Goal: Task Accomplishment & Management: Complete application form

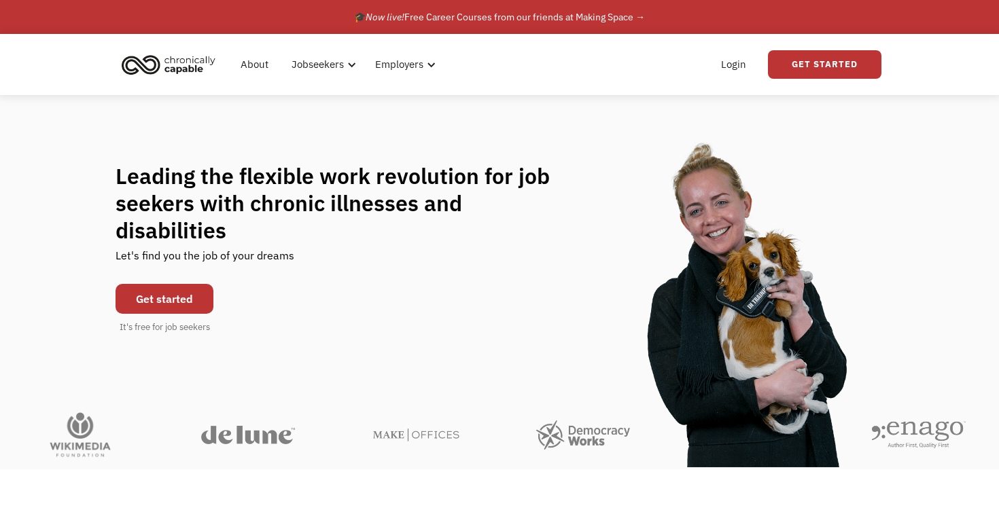
click at [158, 284] on link "Get started" at bounding box center [164, 299] width 98 height 30
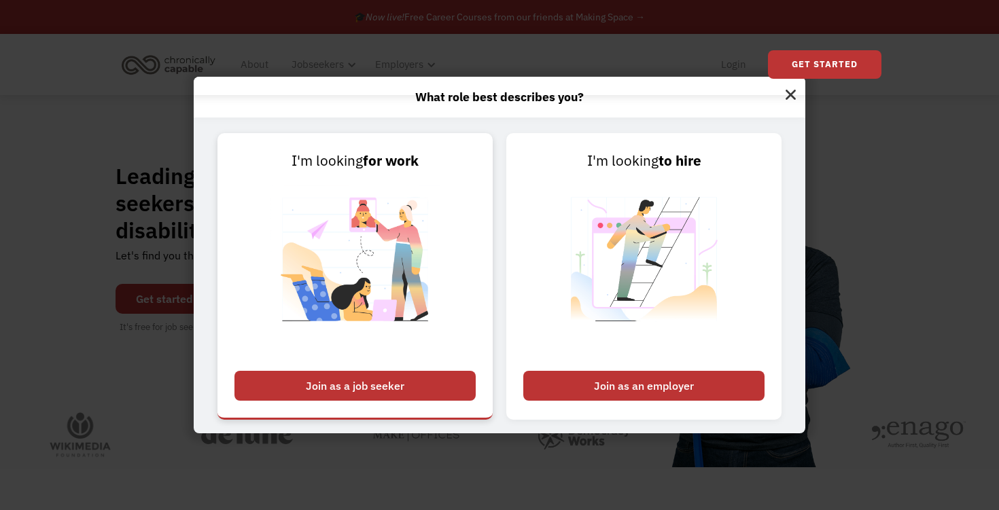
click at [373, 388] on div "Join as a job seeker" at bounding box center [354, 386] width 241 height 30
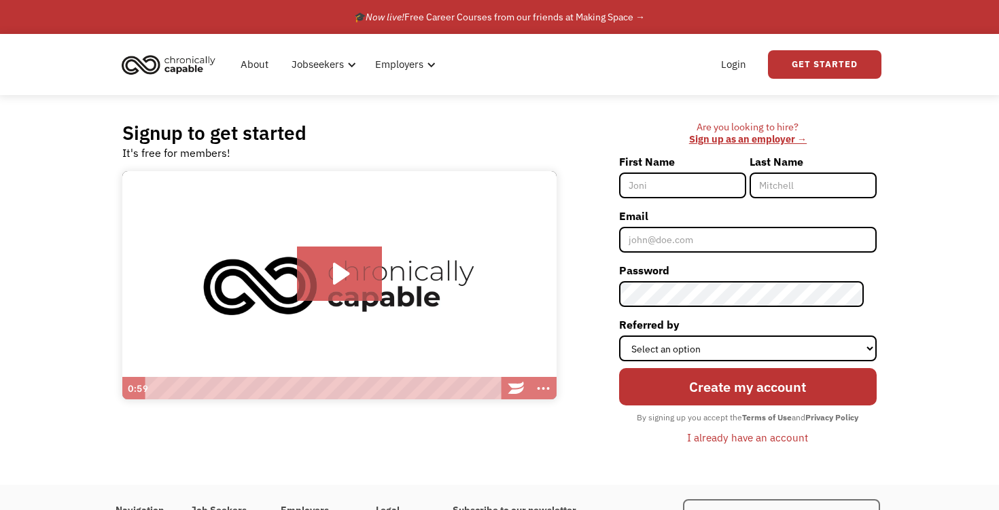
click at [690, 187] on input "First Name" at bounding box center [682, 186] width 127 height 26
click at [957, 205] on div "Signup to get started It's free for members! Click for sound @keyframes VOLUME_…" at bounding box center [499, 290] width 999 height 390
click at [656, 181] on input "First Name" at bounding box center [682, 186] width 127 height 26
type input "Jack"
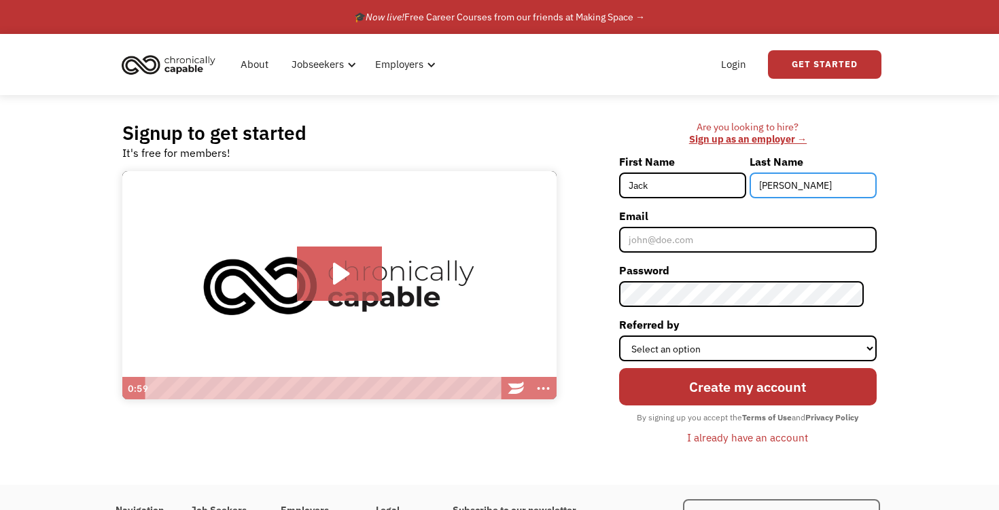
type input "[PERSON_NAME]"
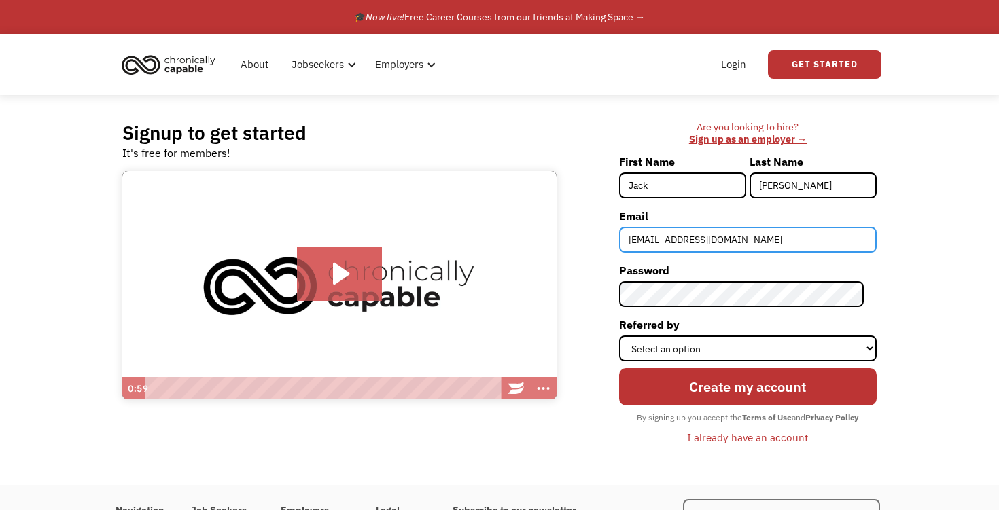
type input "[EMAIL_ADDRESS][DOMAIN_NAME]"
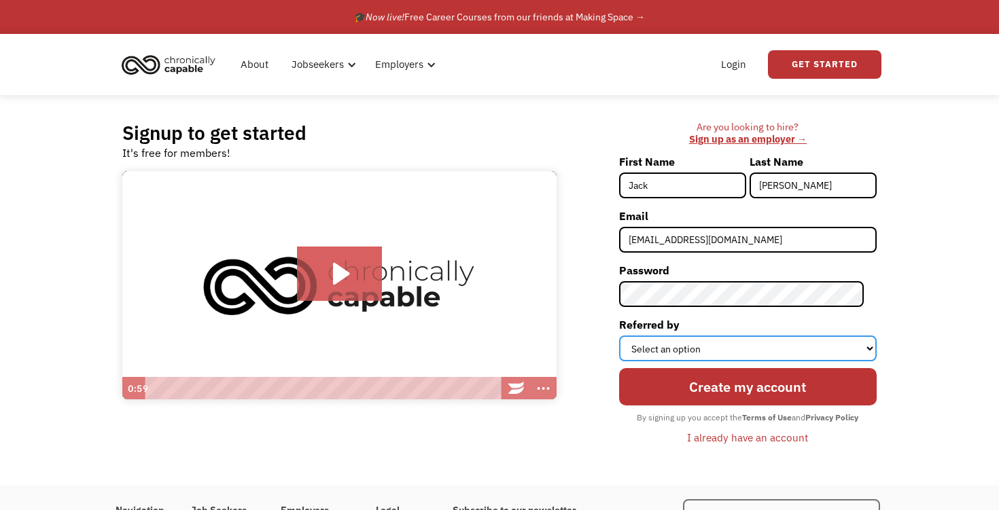
click at [739, 348] on select "Select an option Instagram Facebook Twitter Search Engine News Article Word of …" at bounding box center [747, 349] width 257 height 26
select select "Other"
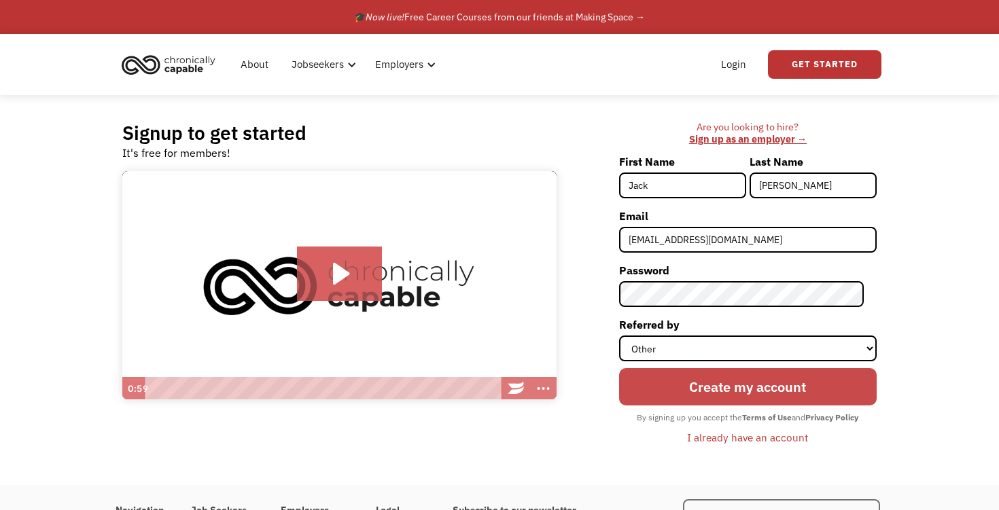
click at [727, 387] on input "Create my account" at bounding box center [747, 386] width 257 height 37
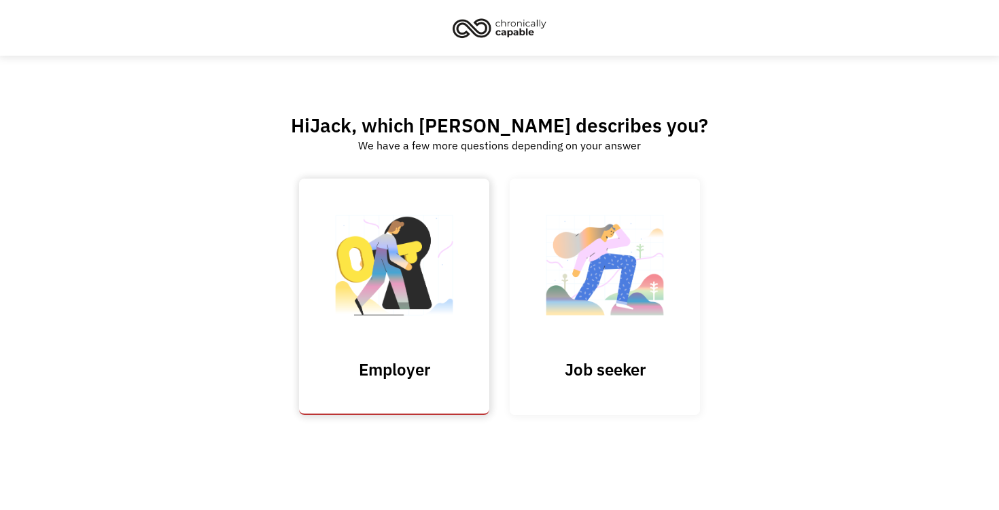
click at [382, 253] on input "Submit" at bounding box center [394, 297] width 190 height 236
type input "Please wait..."
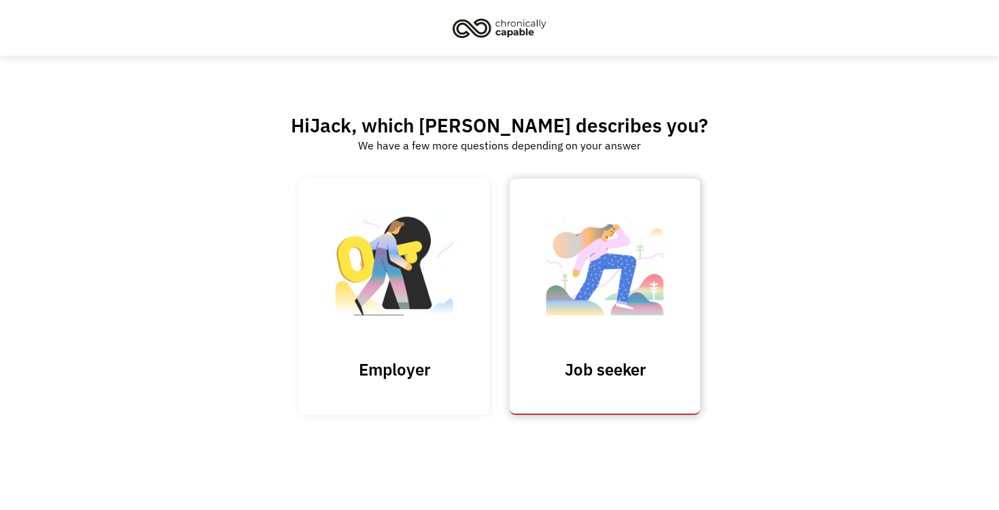
click at [600, 283] on img at bounding box center [605, 272] width 136 height 132
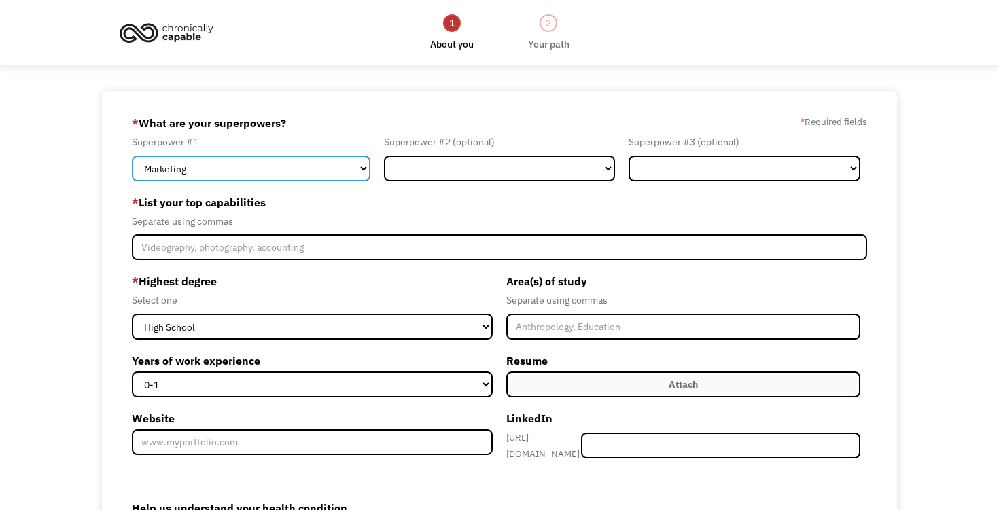
click at [349, 166] on select "Marketing Human Resources Finance Technology Operations Sales Industrial & Manu…" at bounding box center [251, 169] width 238 height 26
click at [344, 158] on select "Marketing Human Resources Finance Technology Operations Sales Industrial & Manu…" at bounding box center [251, 169] width 238 height 26
select select "Administration"
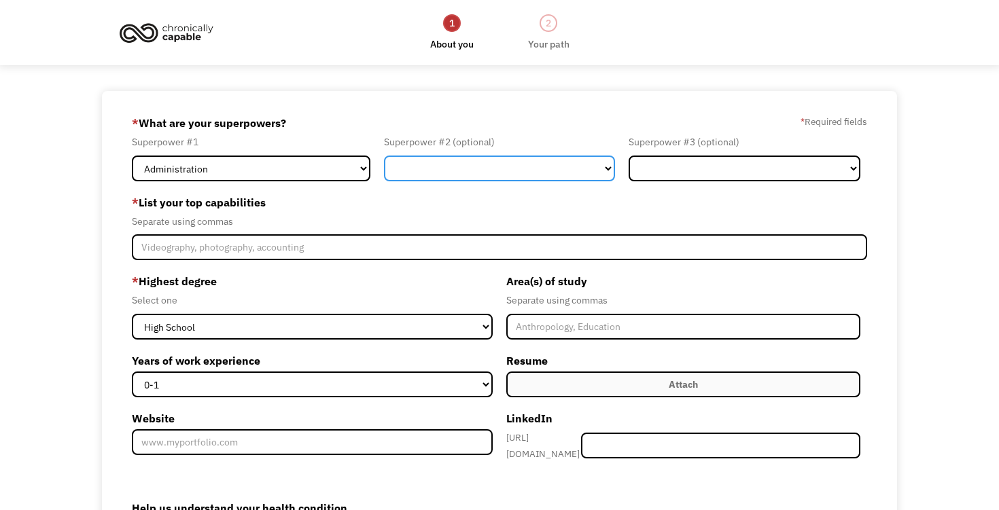
click at [603, 166] on select "Marketing Human Resources Finance Technology Operations Sales Industrial & Manu…" at bounding box center [500, 169] width 232 height 26
select select "Customer Service"
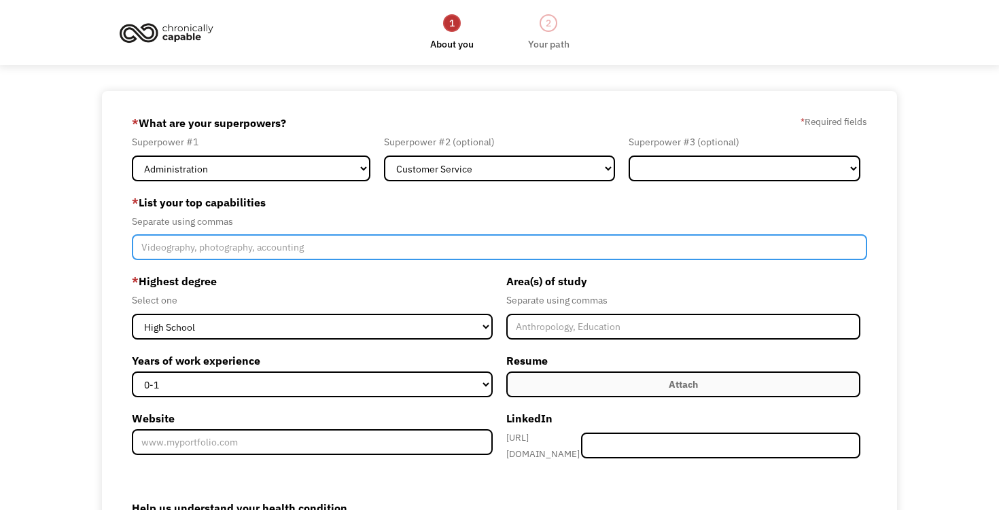
click at [357, 245] on input "Member-Create-Step1" at bounding box center [499, 247] width 735 height 26
type input "Customer service, Business systems, Microsoft Office"
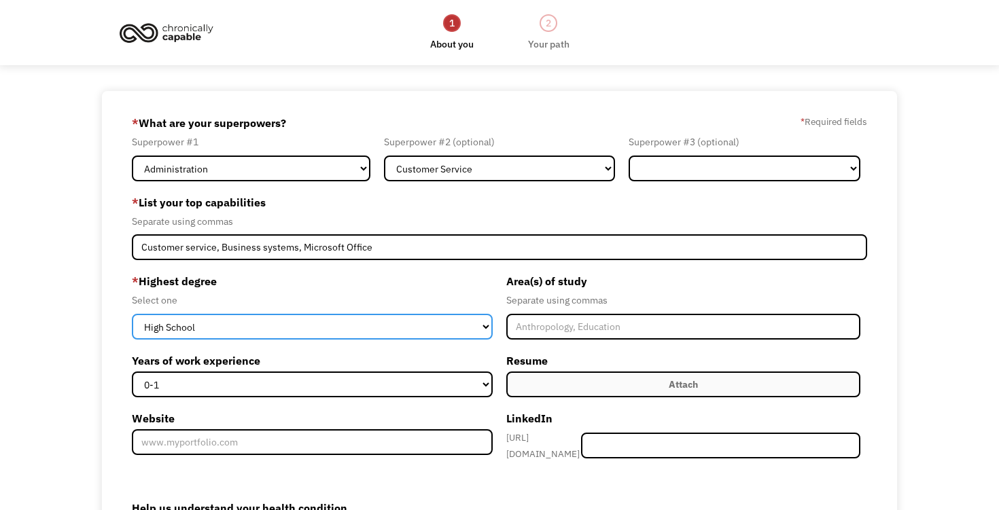
click at [279, 315] on select "High School Associates Bachelors Master's PhD" at bounding box center [312, 327] width 361 height 26
select select "bachelors"
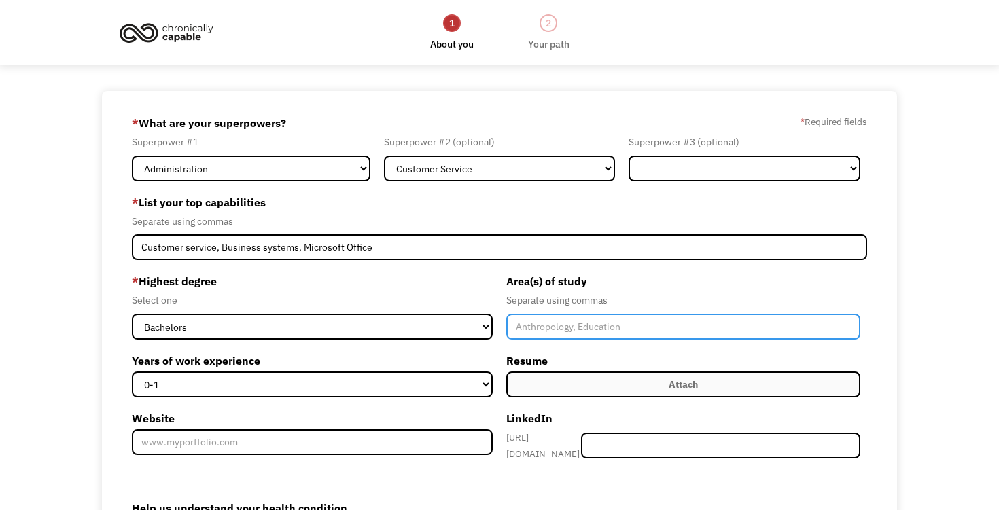
click at [530, 316] on input "Member-Create-Step1" at bounding box center [683, 327] width 354 height 26
type input "Physics"
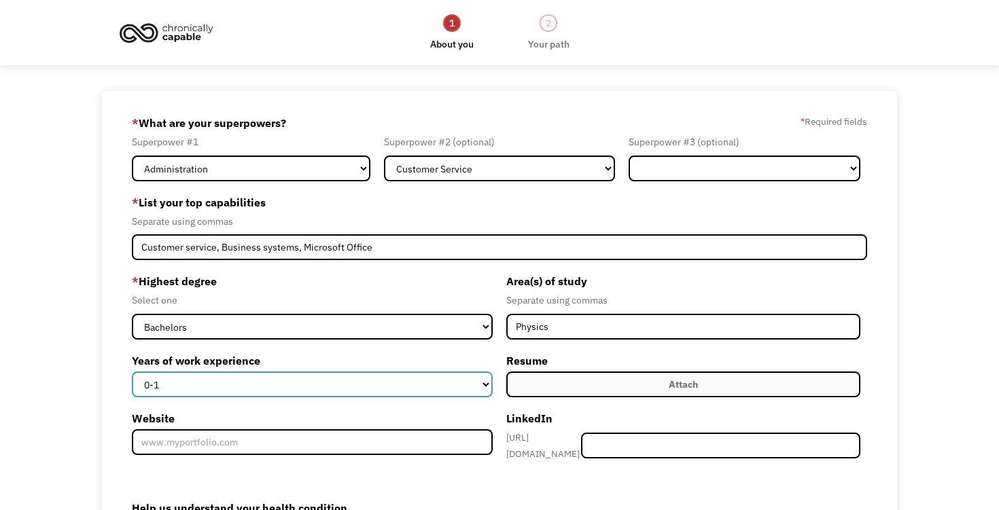
click at [387, 384] on select "0-1 2-4 5-10 11-15 15+" at bounding box center [312, 385] width 361 height 26
select select "2-4"
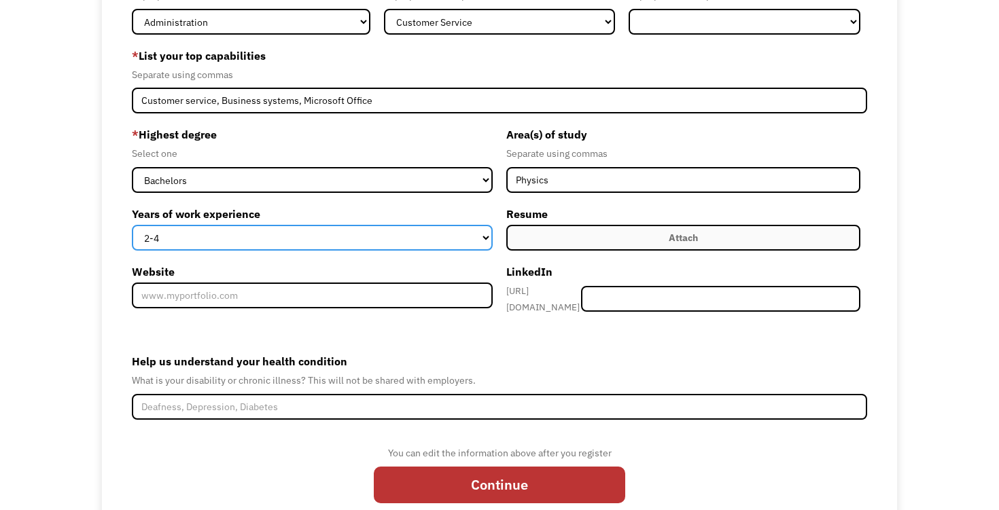
scroll to position [147, 0]
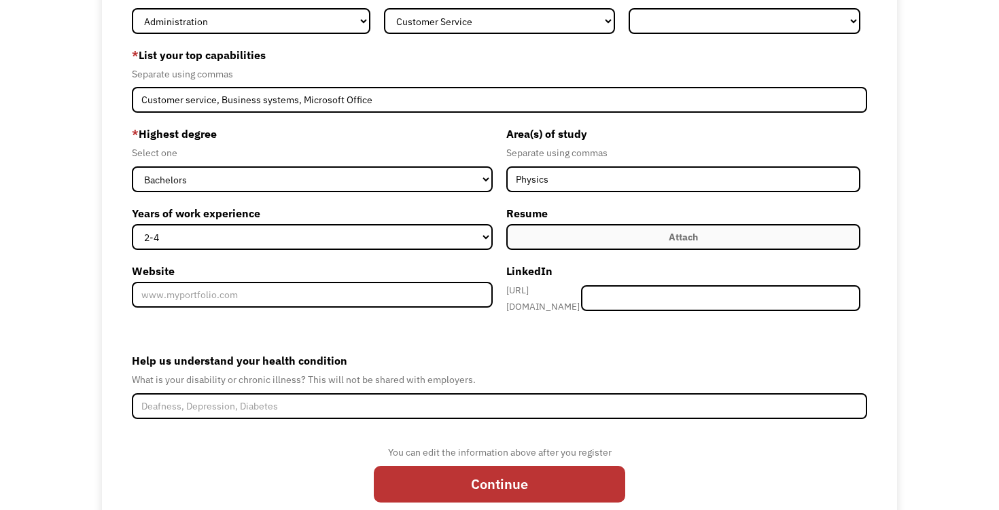
click at [618, 241] on label "Attach" at bounding box center [683, 237] width 354 height 26
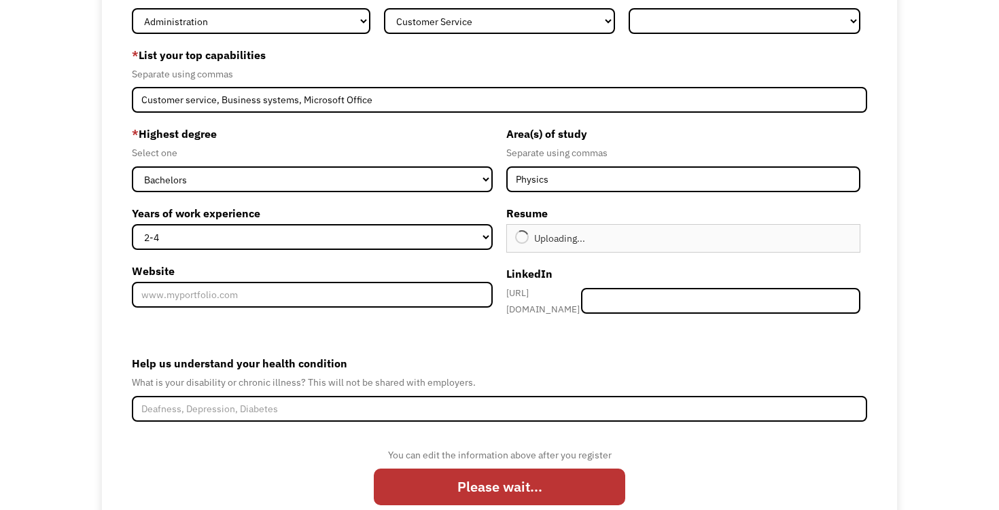
type input "Continue"
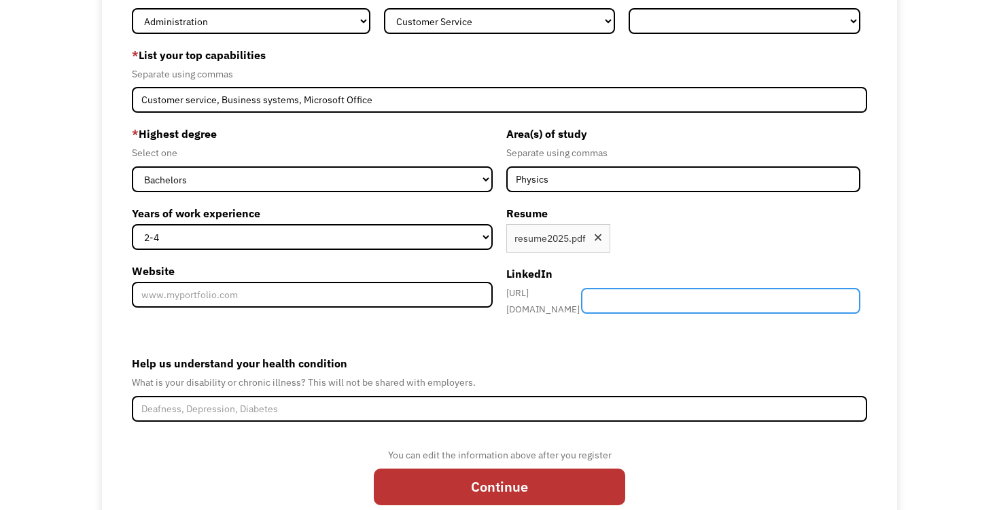
click at [690, 295] on input "Member-Create-Step1" at bounding box center [720, 301] width 279 height 26
paste input "jack-reece-419789a6/"
type input "jack-reece-419789a6/"
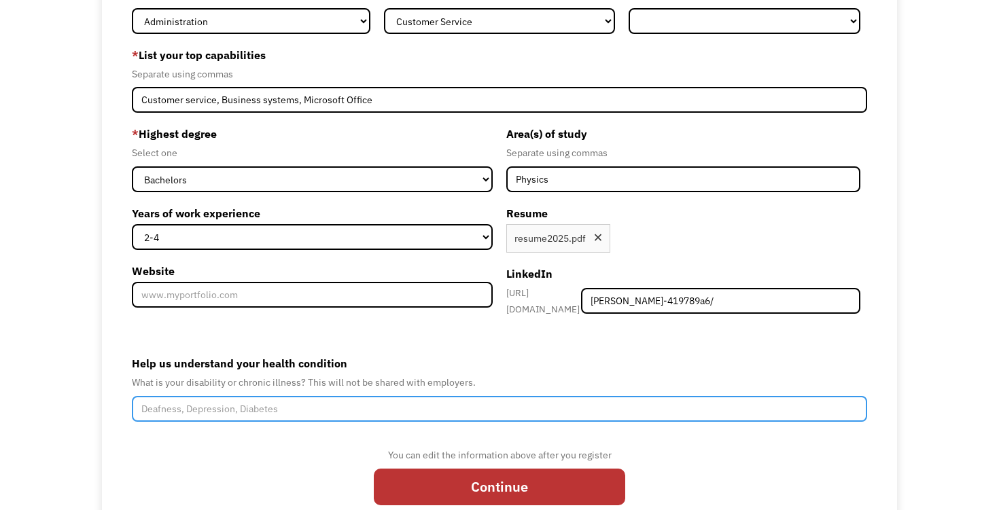
click at [594, 405] on input "Help us understand your health condition" at bounding box center [499, 409] width 735 height 26
type input "Bipolar I Disorder"
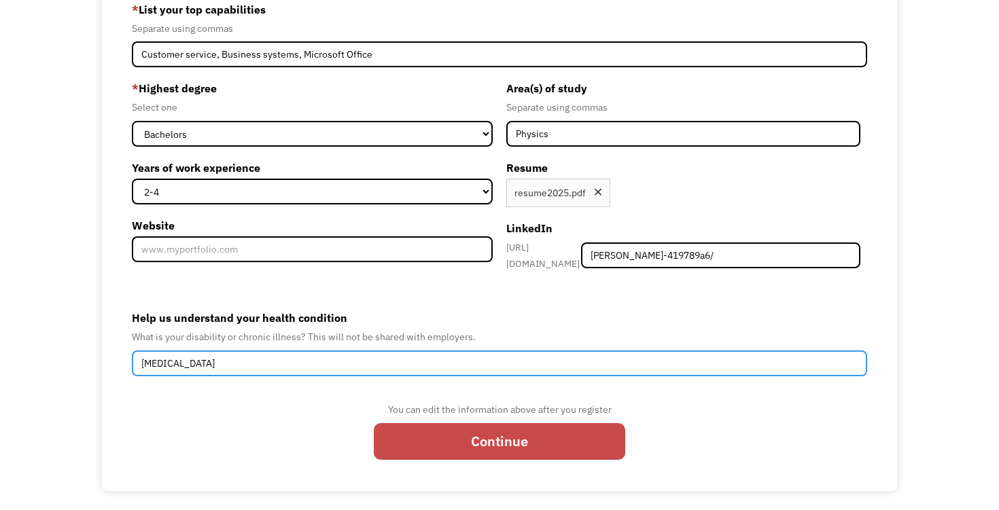
type input "Bipolar I Disorder"
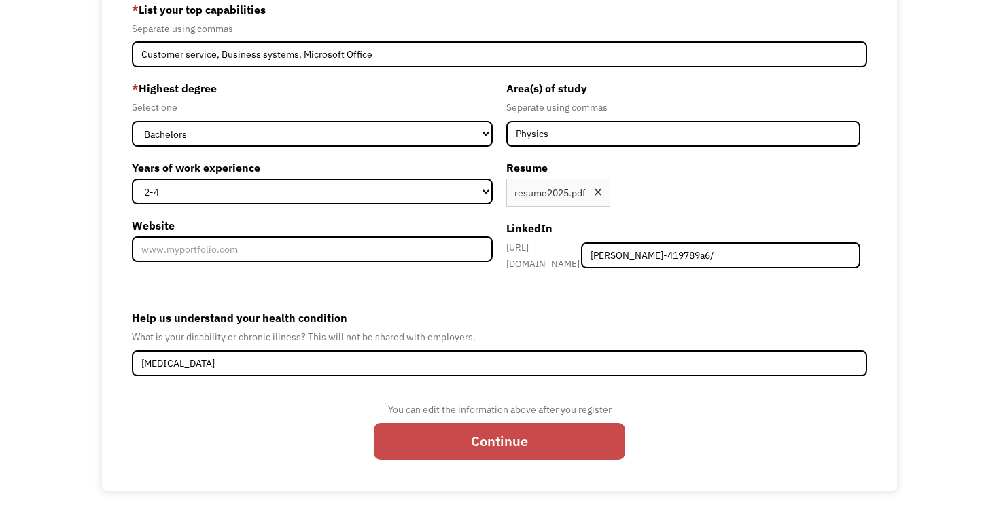
click at [540, 433] on input "Continue" at bounding box center [499, 441] width 251 height 37
type input "Please wait..."
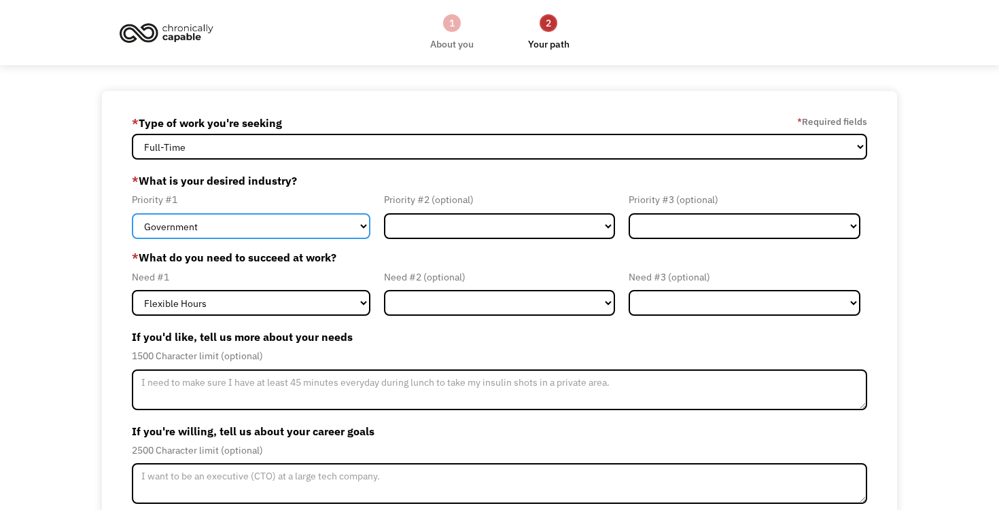
click at [321, 223] on select "Government Finance & Insurance Health & Social Care Tech & Engineering Creative…" at bounding box center [251, 226] width 238 height 26
click at [297, 227] on select "Government Finance & Insurance Health & Social Care Tech & Engineering Creative…" at bounding box center [251, 226] width 238 height 26
select select "Health & Social Care"
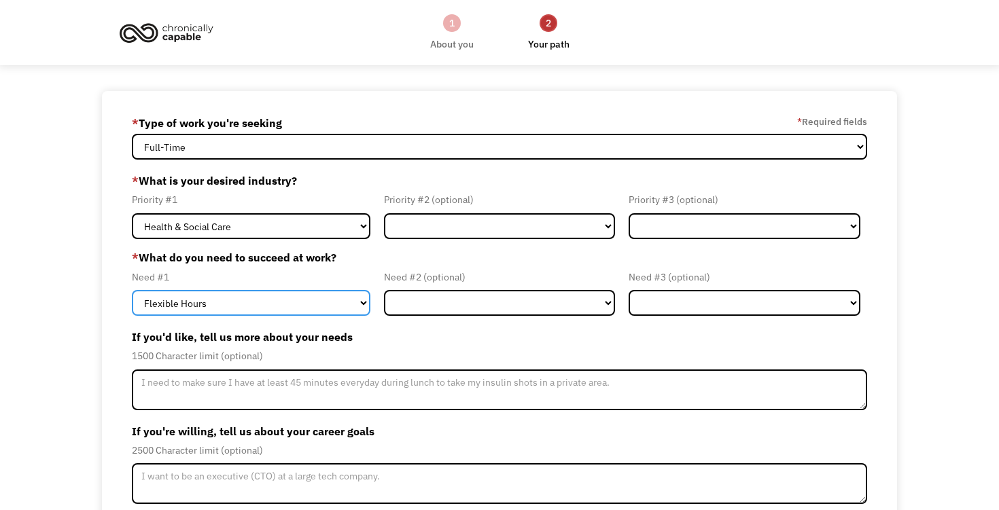
click at [285, 301] on select "Flexible Hours Remote Work Service Animal On-site Accommodations Visual Support…" at bounding box center [251, 303] width 238 height 26
click at [318, 308] on select "Flexible Hours Remote Work Service Animal On-site Accommodations Visual Support…" at bounding box center [251, 303] width 238 height 26
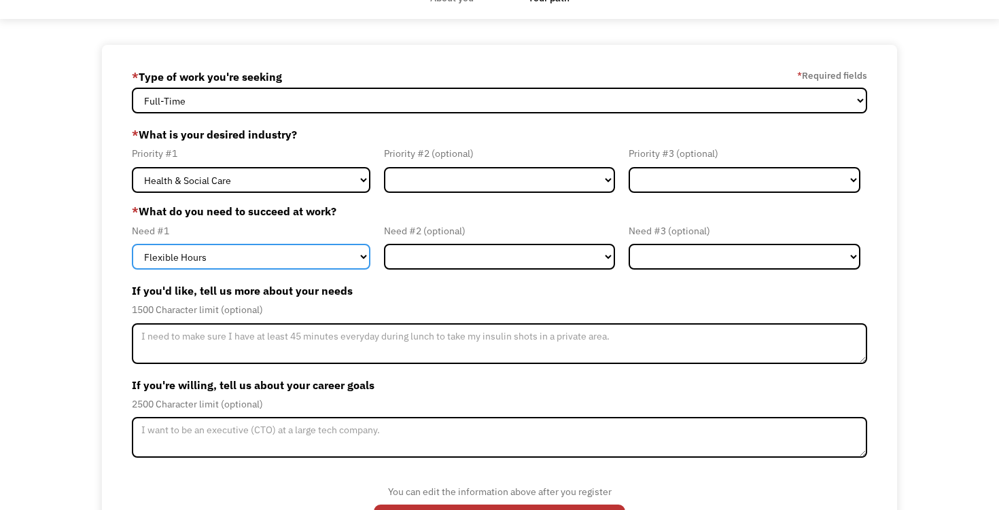
scroll to position [109, 0]
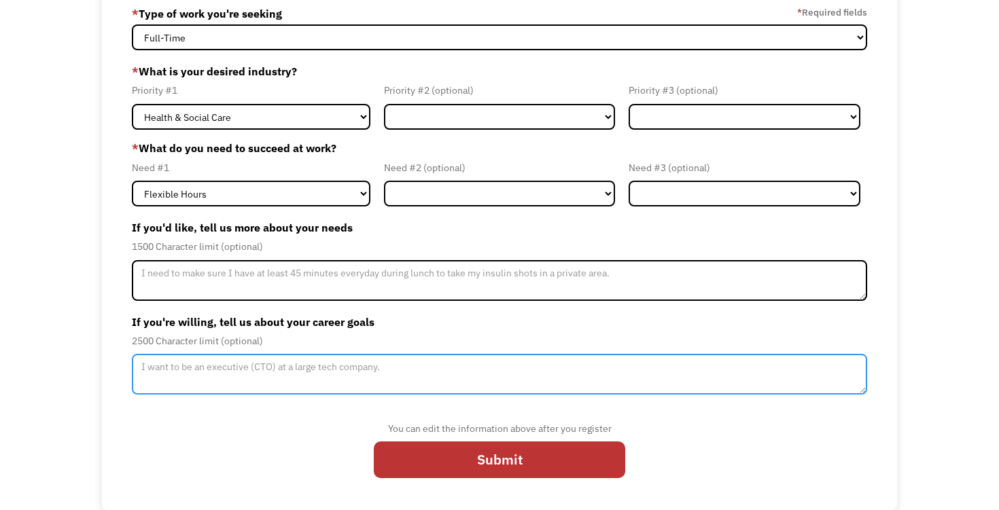
click at [457, 365] on textarea "Member-Update-Form-Step2" at bounding box center [499, 374] width 735 height 41
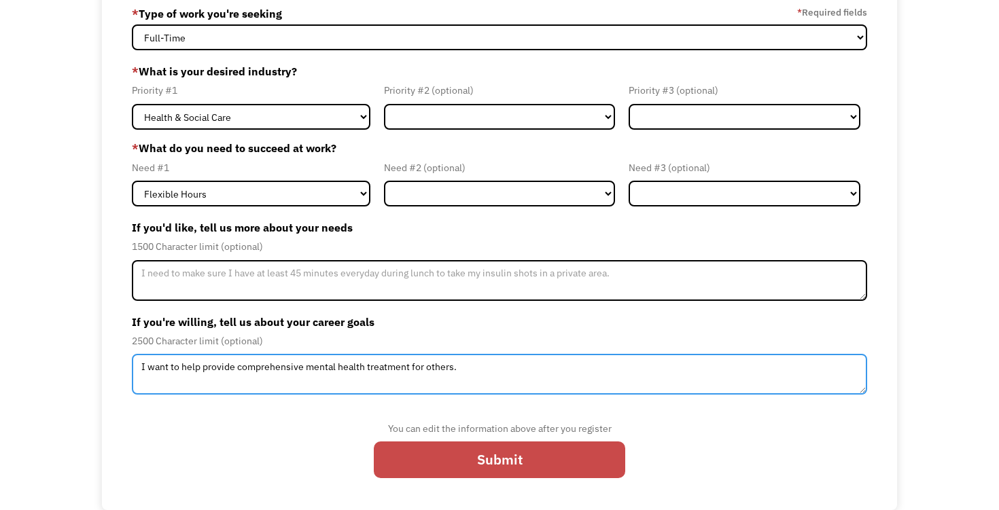
type textarea "I want to help provide comprehensive mental health treatment for others."
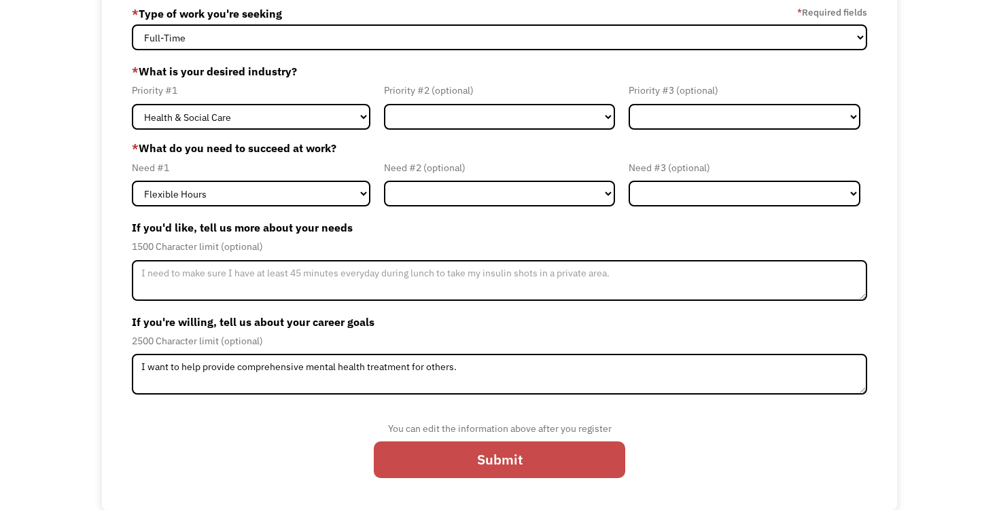
click at [439, 460] on input "Submit" at bounding box center [499, 460] width 251 height 37
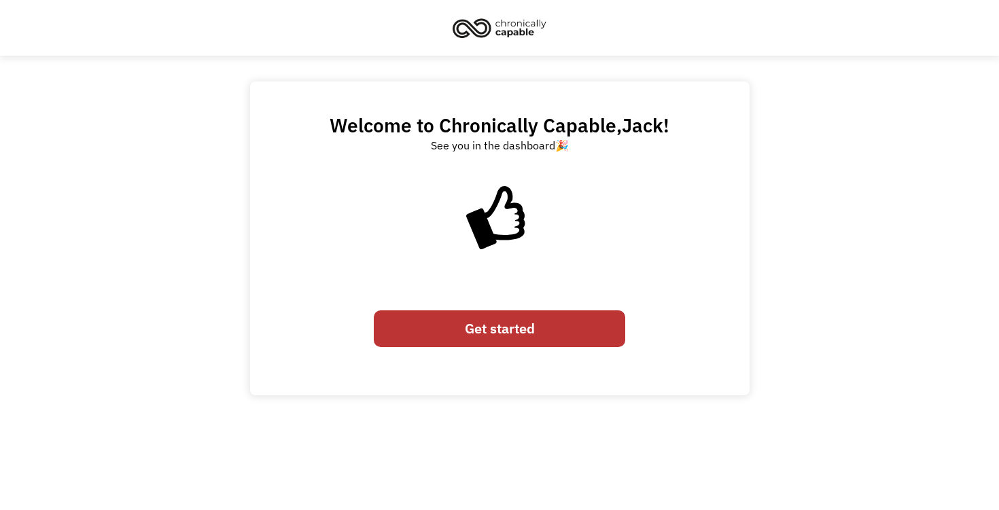
click at [485, 327] on link "Get started" at bounding box center [499, 328] width 251 height 37
